Goal: Task Accomplishment & Management: Manage account settings

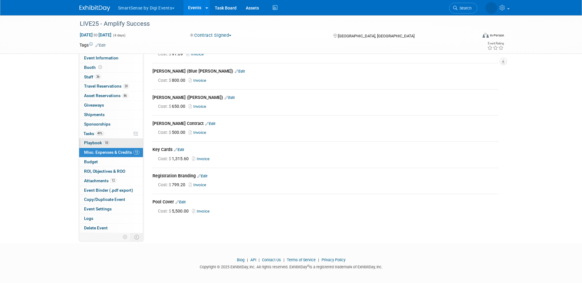
click at [93, 140] on link "10 Playbook 10" at bounding box center [111, 143] width 64 height 9
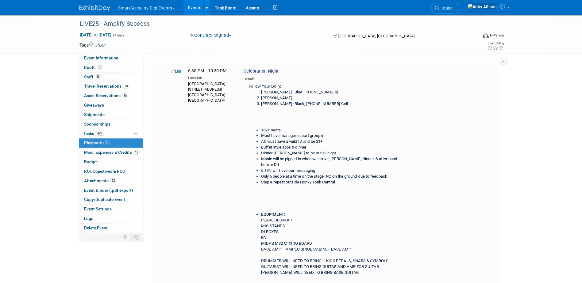
scroll to position [552, 0]
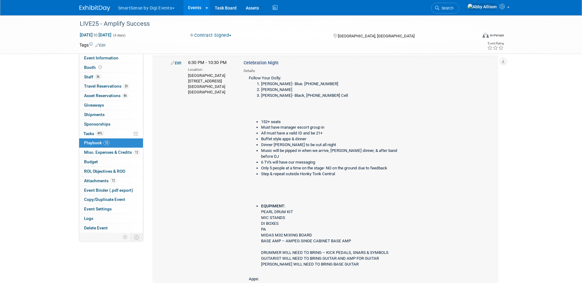
click at [174, 65] on link "Edit" at bounding box center [176, 63] width 10 height 5
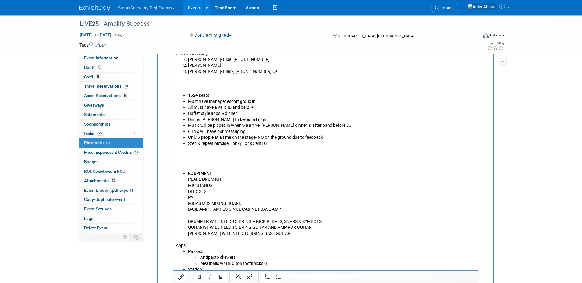
scroll to position [727, 0]
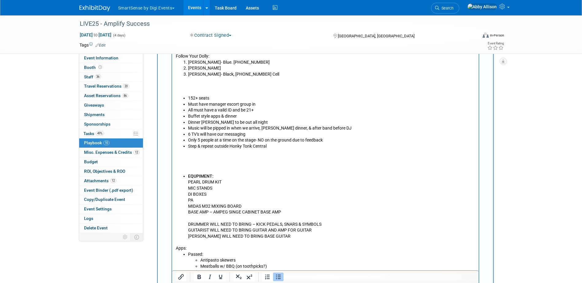
click at [273, 147] on li "Step & repeat outside Honky Tonk Central" at bounding box center [331, 146] width 287 height 6
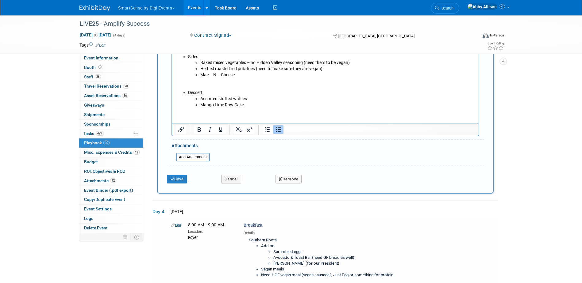
scroll to position [1064, 0]
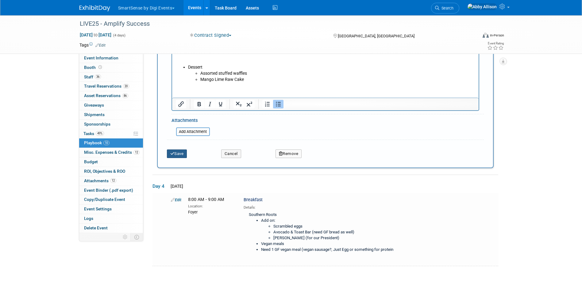
click at [180, 158] on button "Save" at bounding box center [177, 154] width 20 height 9
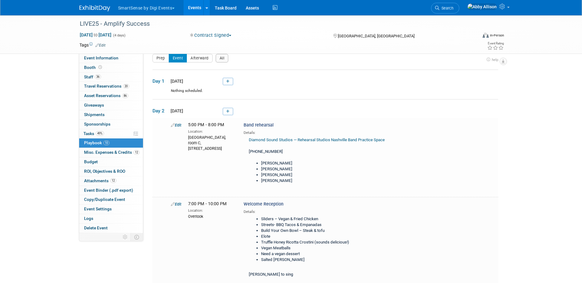
scroll to position [0, 0]
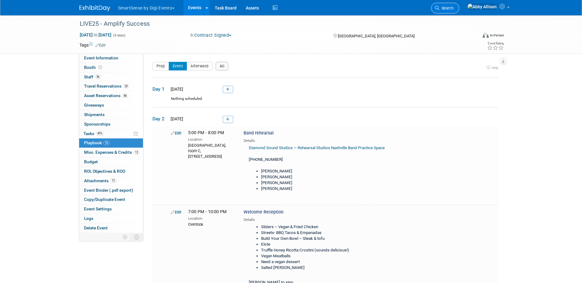
click at [453, 10] on span "Search" at bounding box center [446, 8] width 14 height 5
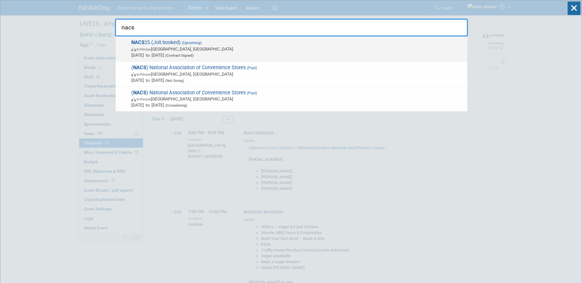
type input "nacs"
click at [179, 49] on span "In-Person [GEOGRAPHIC_DATA], [GEOGRAPHIC_DATA]" at bounding box center [297, 49] width 333 height 6
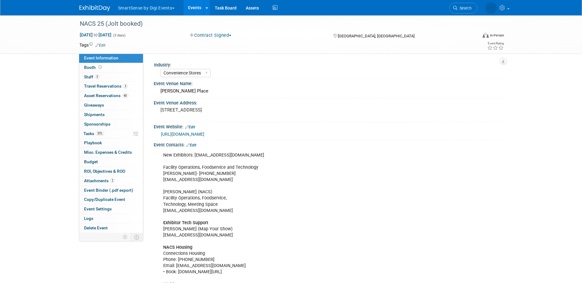
select select "Convenience Stores"
click at [94, 67] on span "Booth" at bounding box center [93, 67] width 19 height 5
